Goal: Ask a question

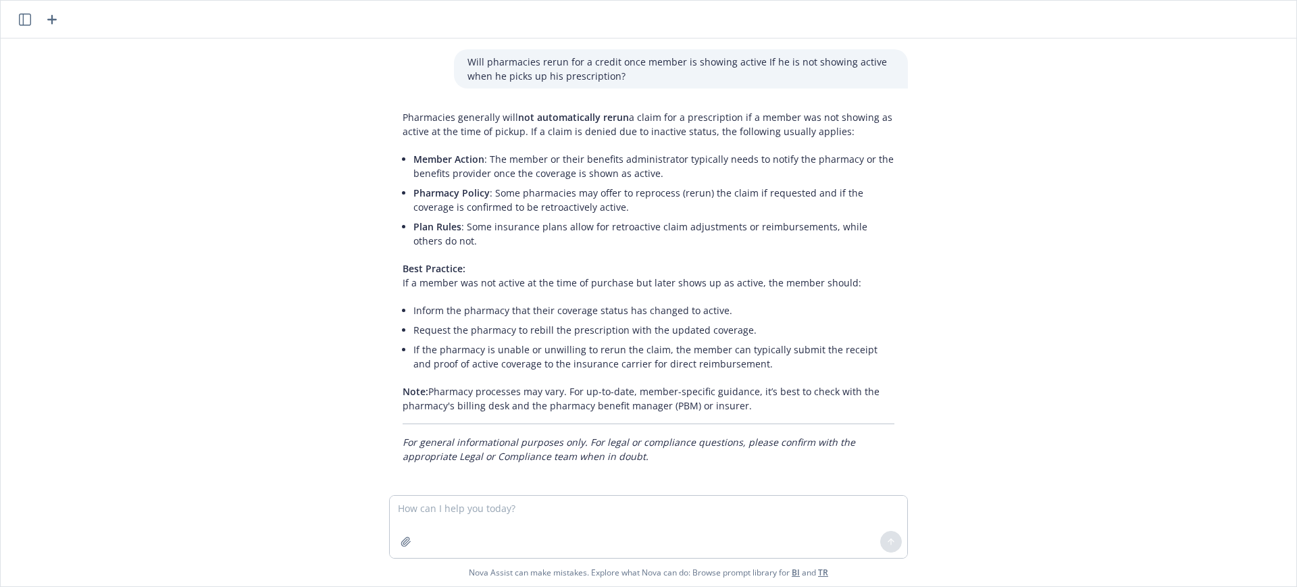
scroll to position [5, 0]
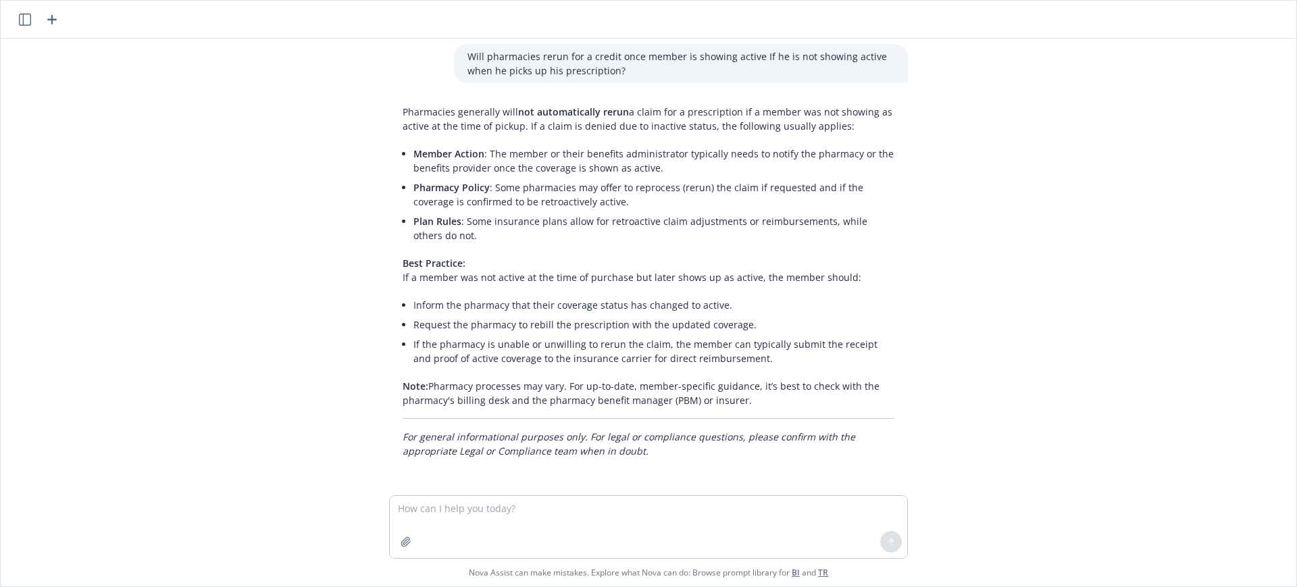
click at [471, 488] on div at bounding box center [648, 488] width 1274 height 16
click at [454, 500] on textarea at bounding box center [648, 527] width 517 height 62
type textarea "I am looking for a milkstork slide that I can include on a client renewal prese…"
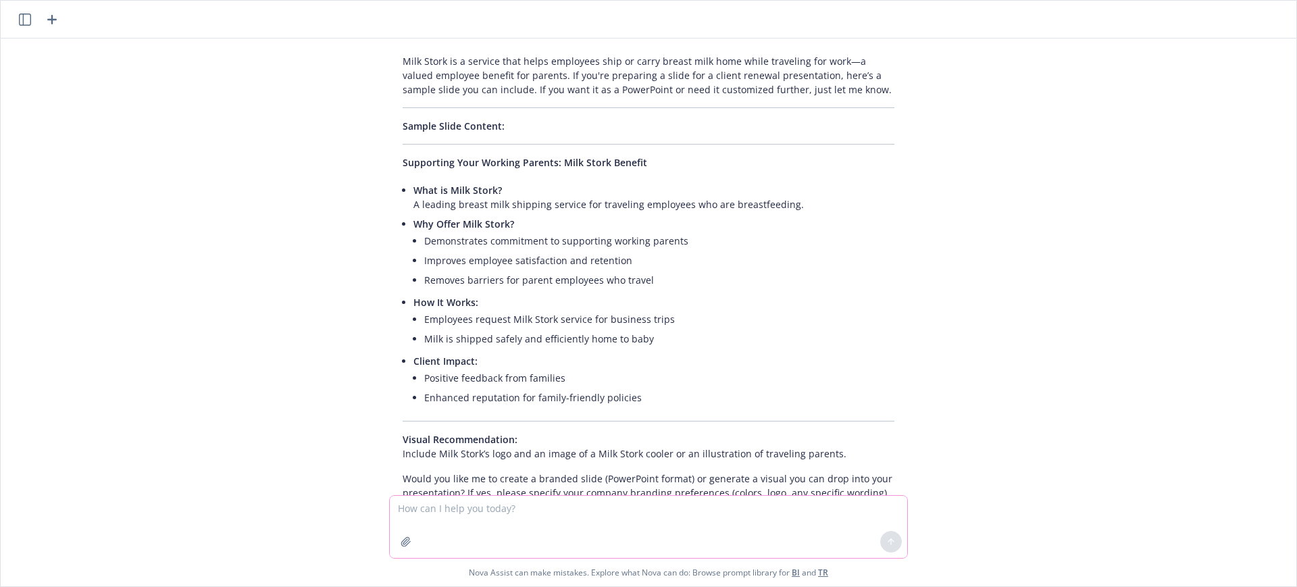
scroll to position [450, 0]
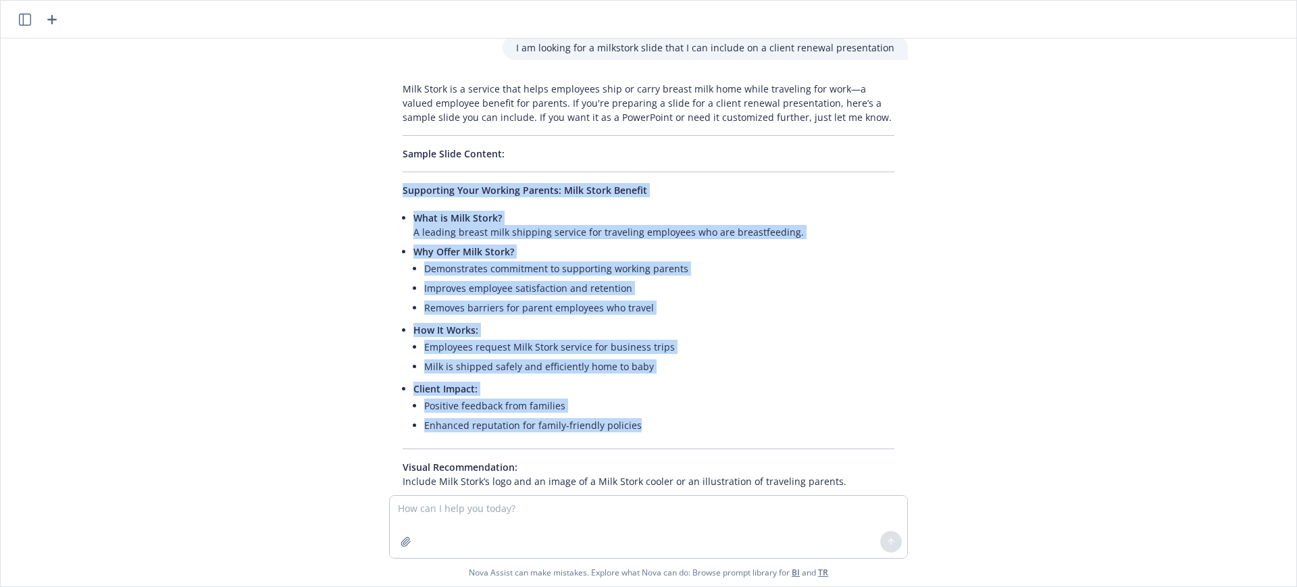
drag, startPoint x: 625, startPoint y: 426, endPoint x: 392, endPoint y: 199, distance: 325.8
click at [392, 199] on div "Milk Stork is a service that helps employees ship or carry breast milk home whi…" at bounding box center [648, 311] width 519 height 471
click at [634, 196] on p "Supporting Your Working Parents: Milk Stork Benefit" at bounding box center [649, 190] width 492 height 14
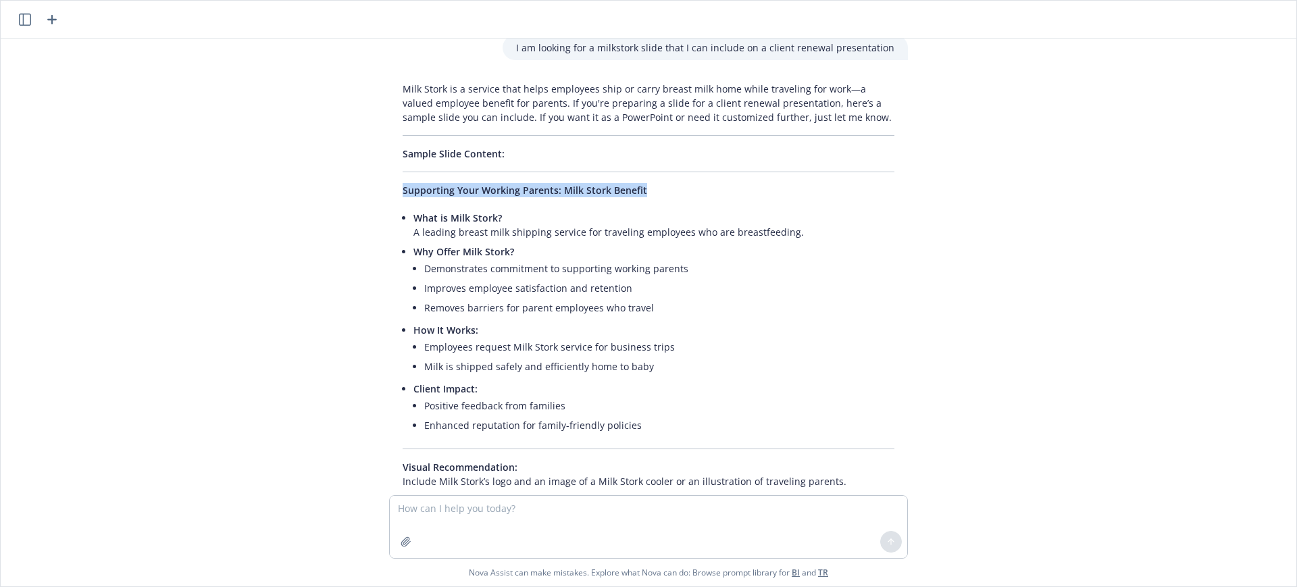
drag, startPoint x: 645, startPoint y: 188, endPoint x: 380, endPoint y: 194, distance: 264.8
click at [389, 194] on div "Milk Stork is a service that helps employees ship or carry breast milk home whi…" at bounding box center [648, 311] width 519 height 471
copy span "Supporting Your Working Parents: Milk Stork Benefit"
click at [507, 259] on li "Demonstrates commitment to supporting working parents" at bounding box center [659, 269] width 470 height 20
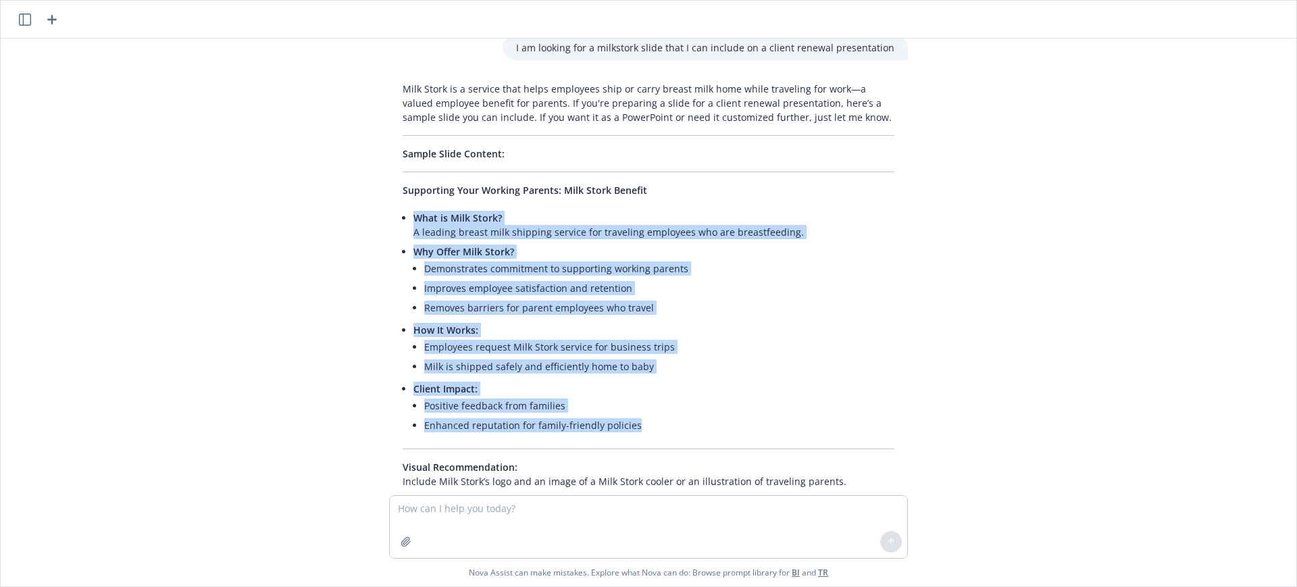
drag, startPoint x: 632, startPoint y: 427, endPoint x: 399, endPoint y: 222, distance: 310.6
click at [399, 222] on div "Milk Stork is a service that helps employees ship or carry breast milk home whi…" at bounding box center [648, 311] width 519 height 471
copy ul "What is Milk Stork? A leading breast milk shipping service for traveling employ…"
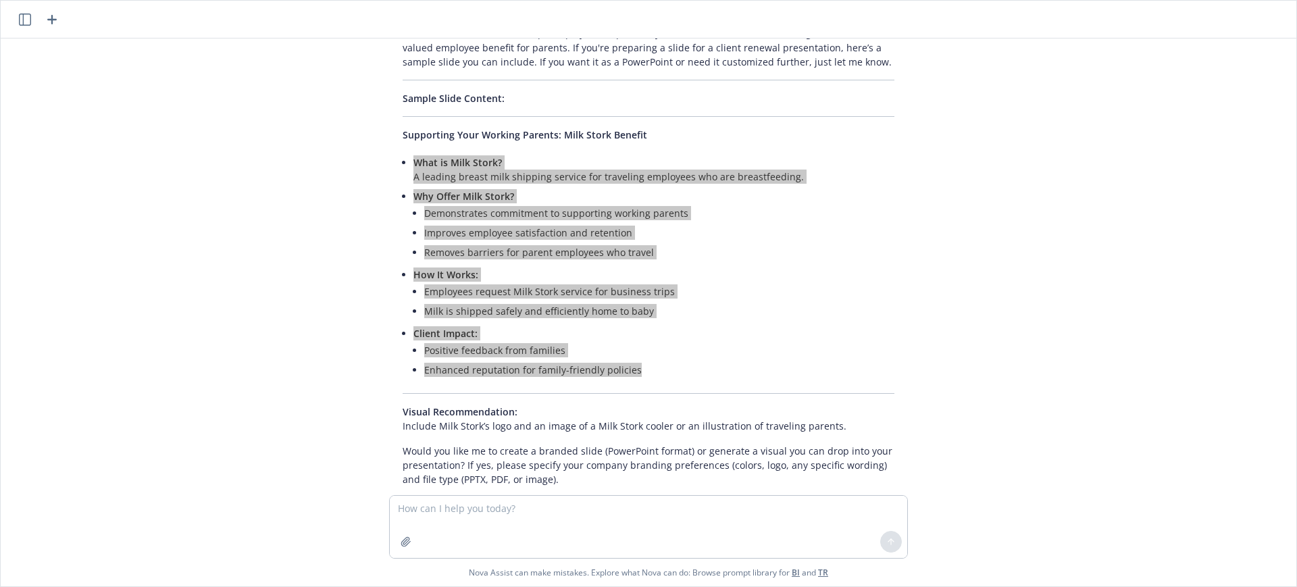
scroll to position [534, 0]
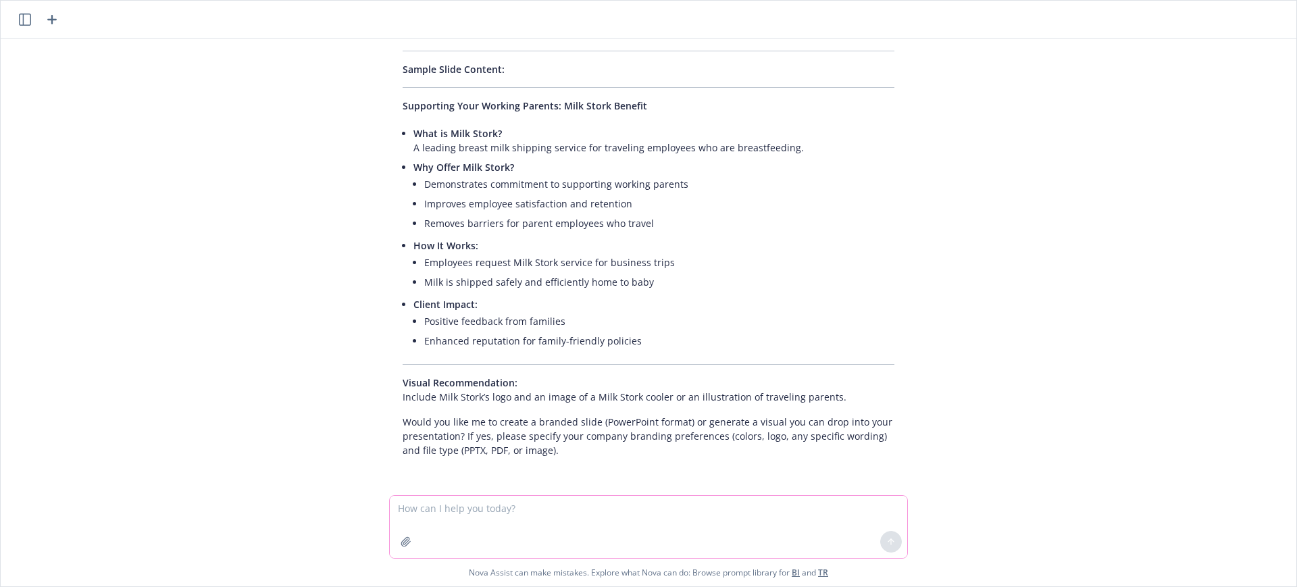
click at [530, 509] on textarea at bounding box center [648, 527] width 517 height 62
type textarea "yes"
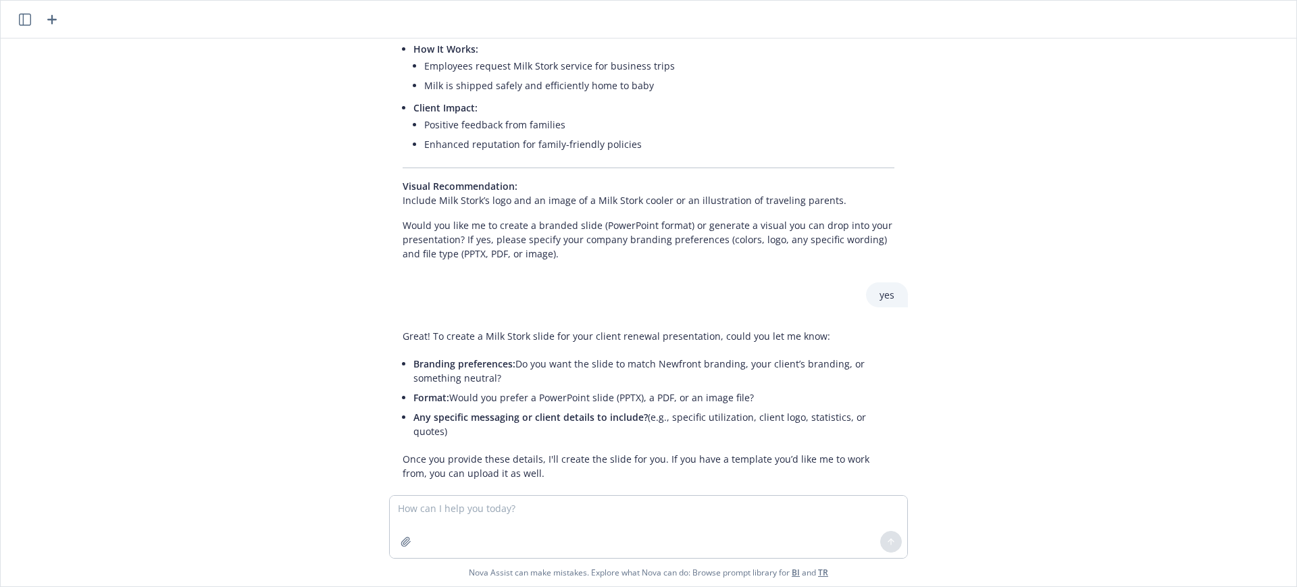
scroll to position [740, 0]
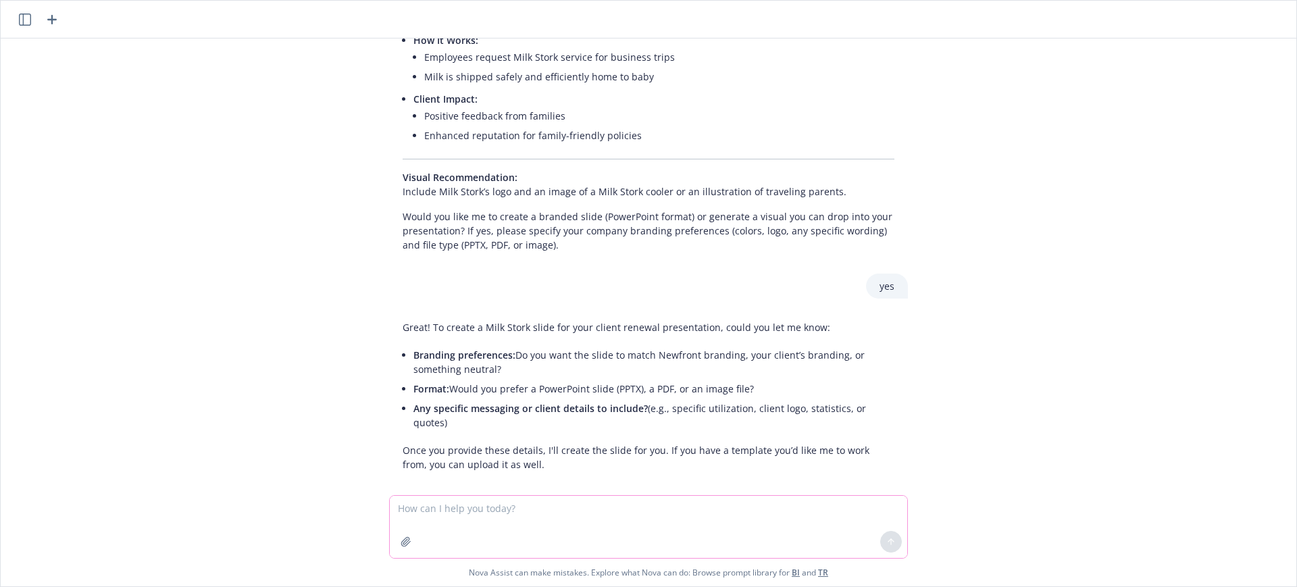
click at [460, 509] on textarea at bounding box center [648, 527] width 517 height 62
type textarea "Match newfront's branding, Use PPT"
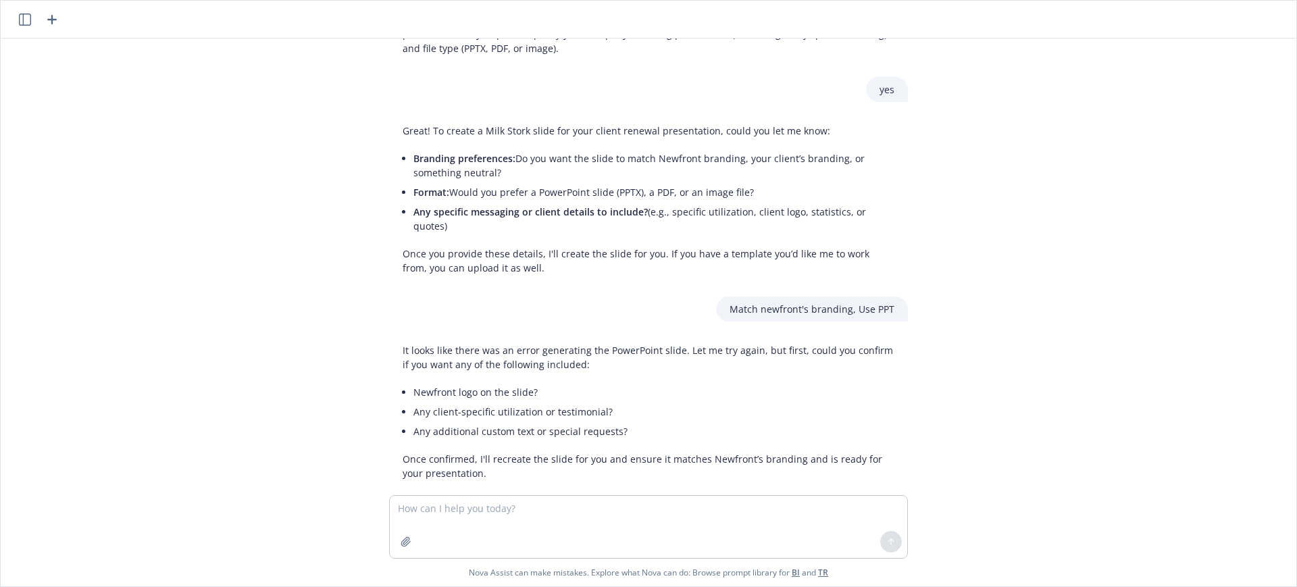
scroll to position [945, 0]
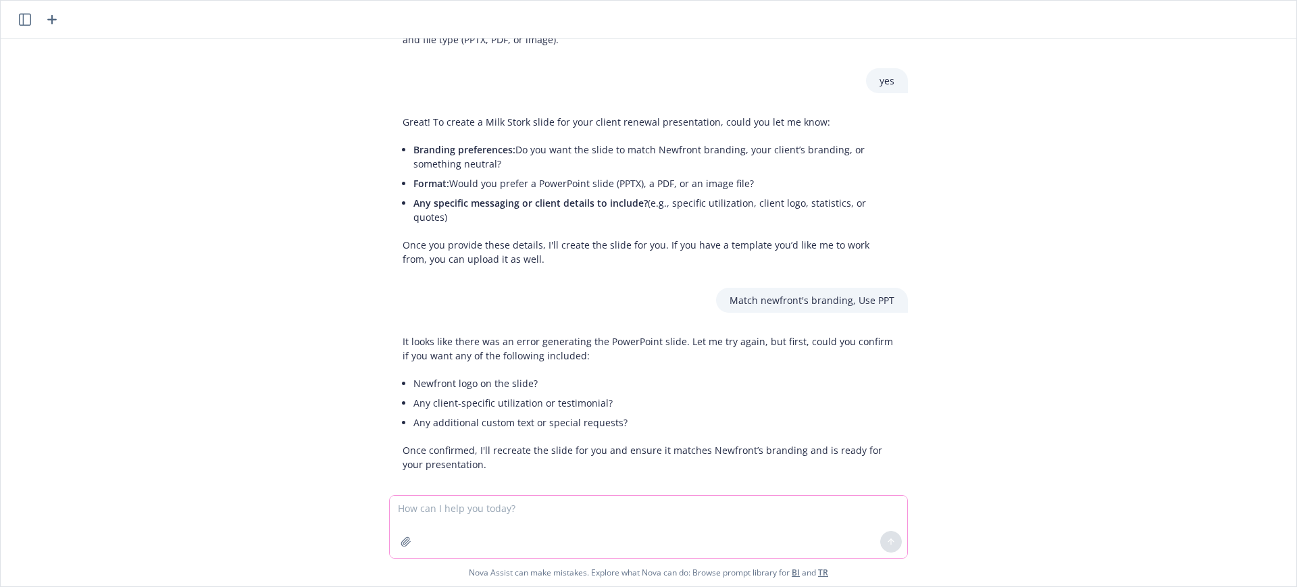
click at [438, 516] on textarea at bounding box center [648, 527] width 517 height 62
type textarea "Yes"
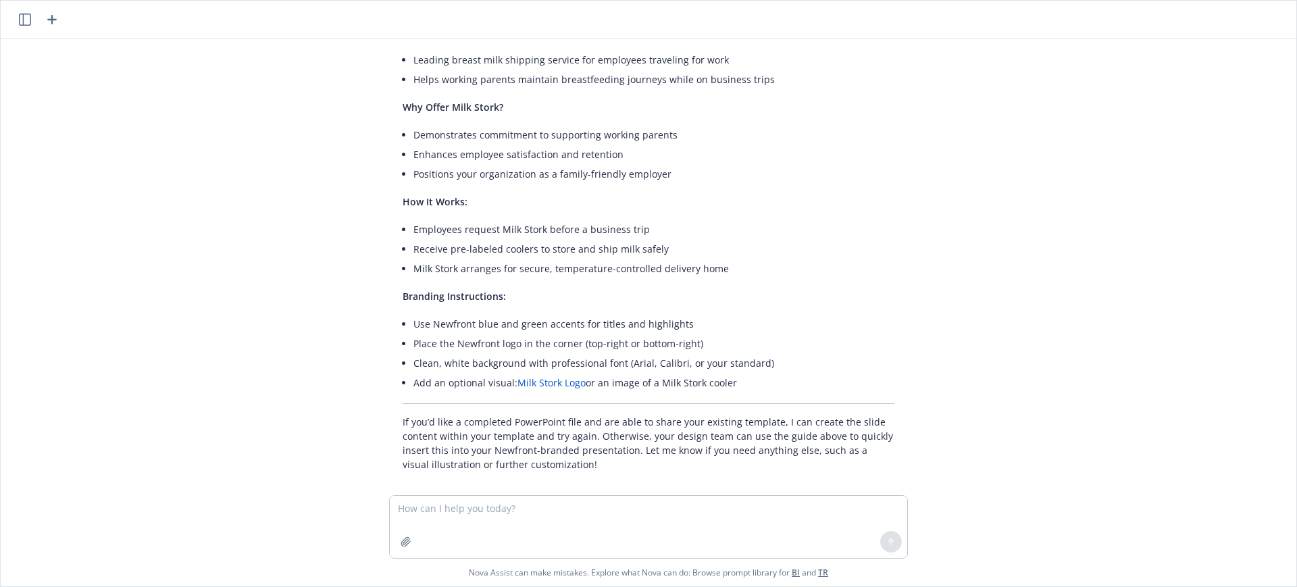
scroll to position [1431, 0]
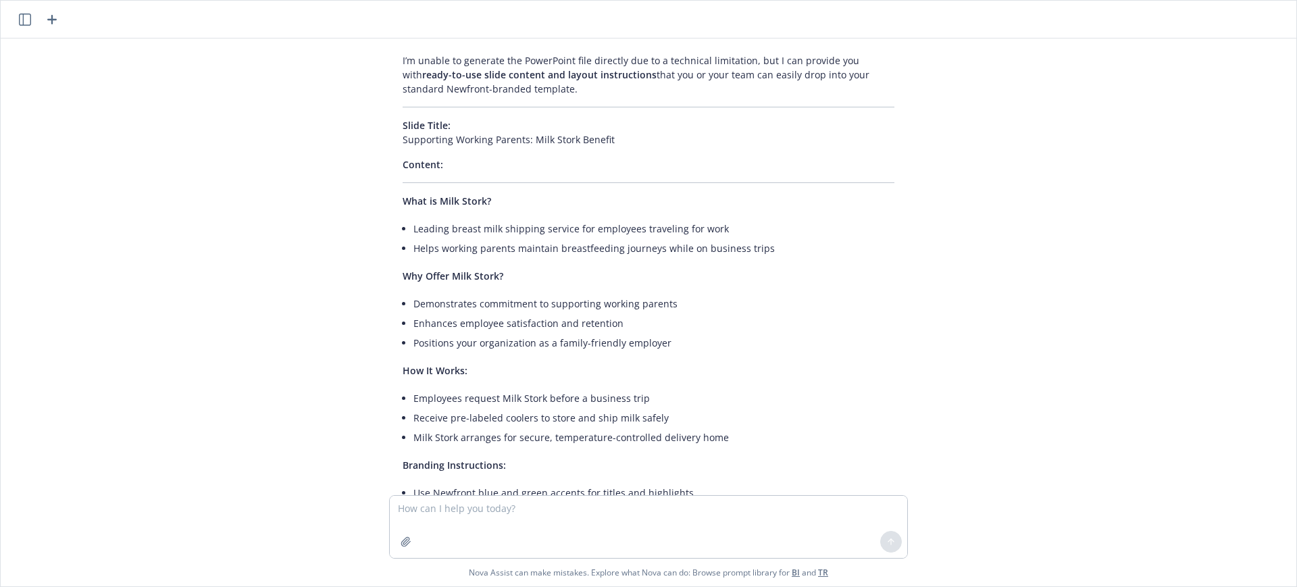
click at [594, 458] on p "Branding Instructions:" at bounding box center [649, 465] width 492 height 14
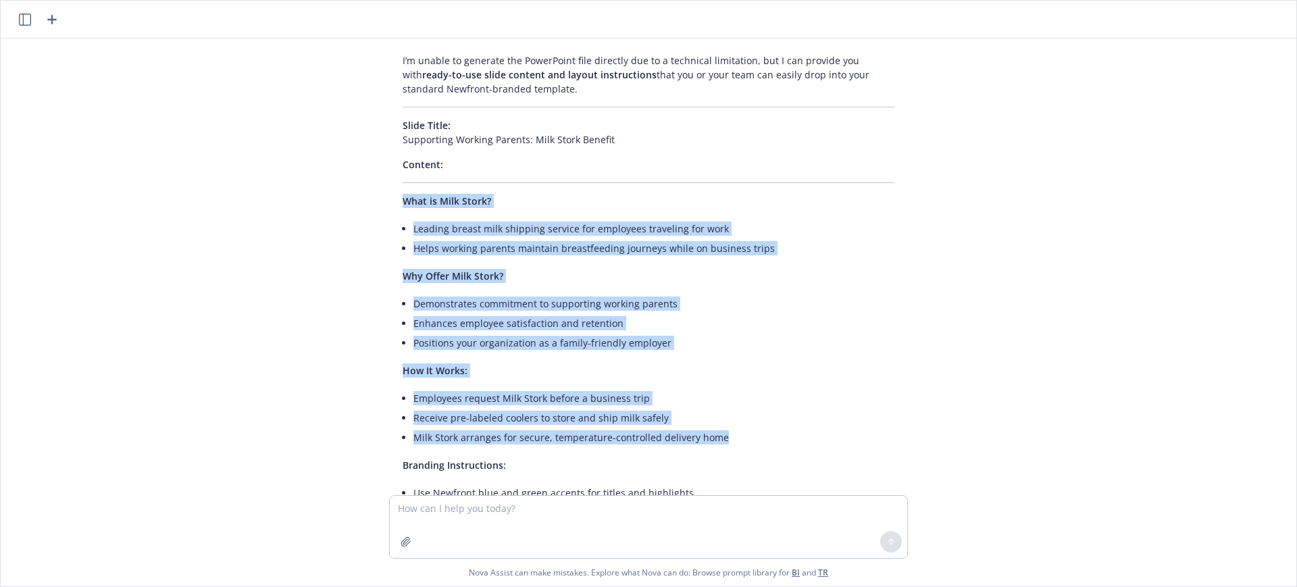
drag, startPoint x: 727, startPoint y: 425, endPoint x: 386, endPoint y: 193, distance: 412.3
click at [389, 193] on div "I’m unable to generate the PowerPoint file directly due to a technical limitati…" at bounding box center [648, 347] width 519 height 598
copy div "What is Milk Stork? Leading breast milk shipping service for employees travelin…"
click at [489, 346] on div "I’m unable to generate the PowerPoint file directly due to a technical limitati…" at bounding box center [648, 347] width 519 height 598
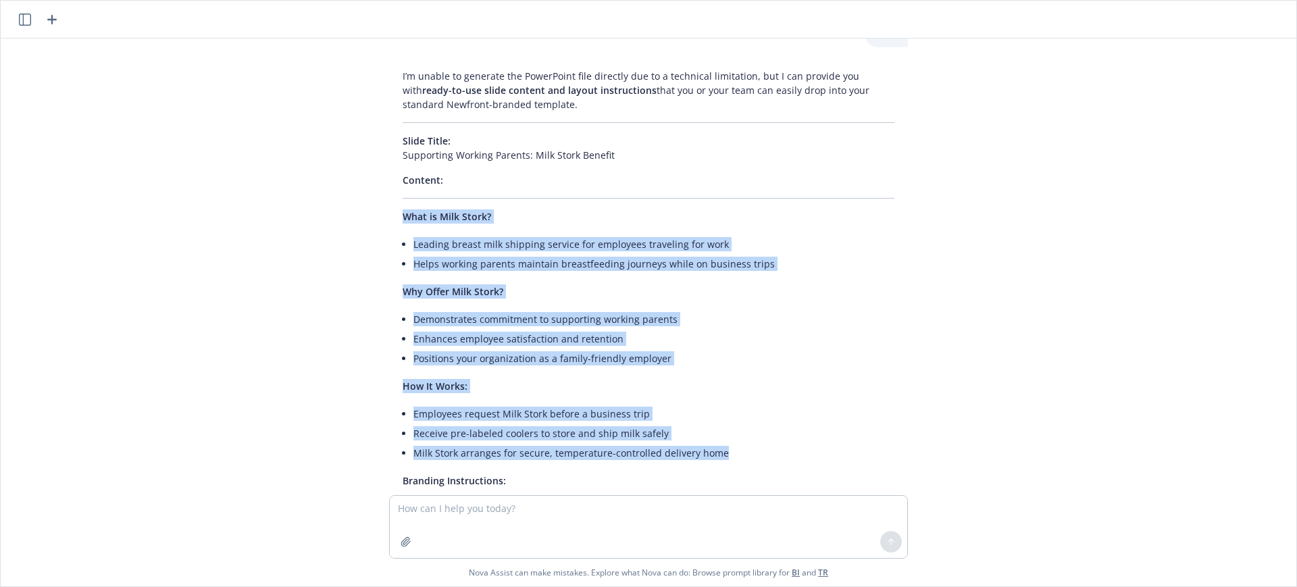
scroll to position [1347, 0]
